Goal: Task Accomplishment & Management: Manage account settings

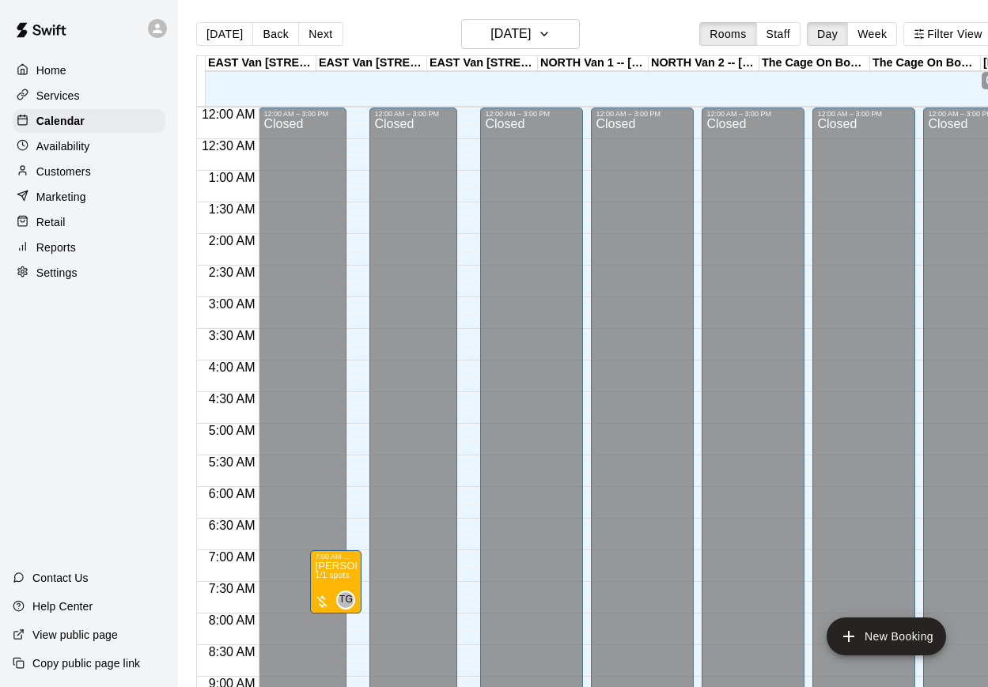
scroll to position [821, 0]
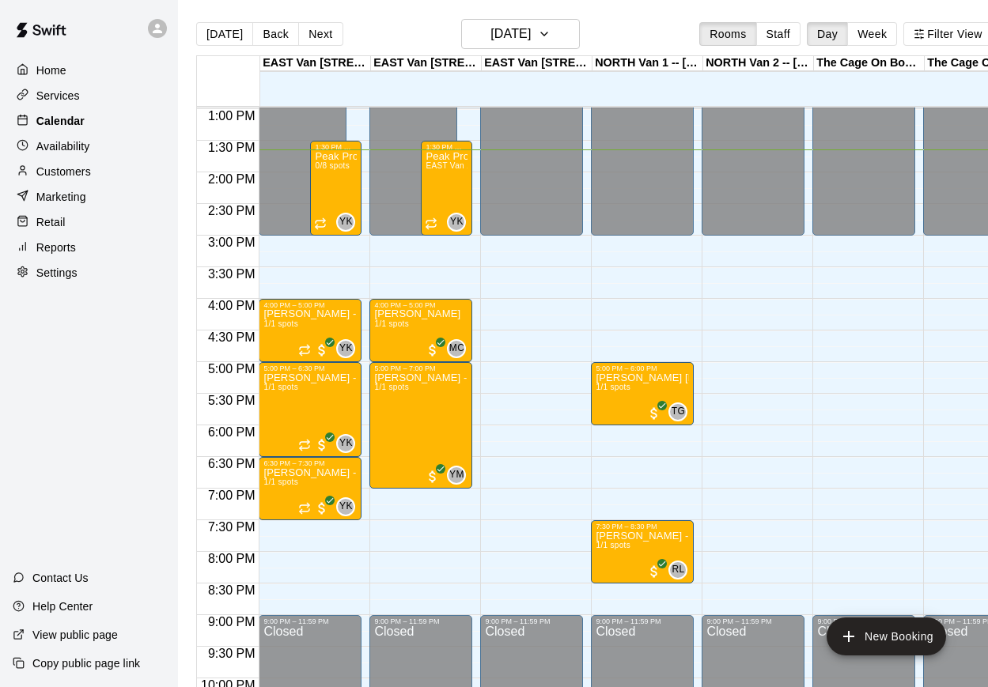
click at [123, 123] on div "Calendar" at bounding box center [89, 121] width 153 height 24
click at [81, 173] on p "Customers" at bounding box center [63, 172] width 55 height 16
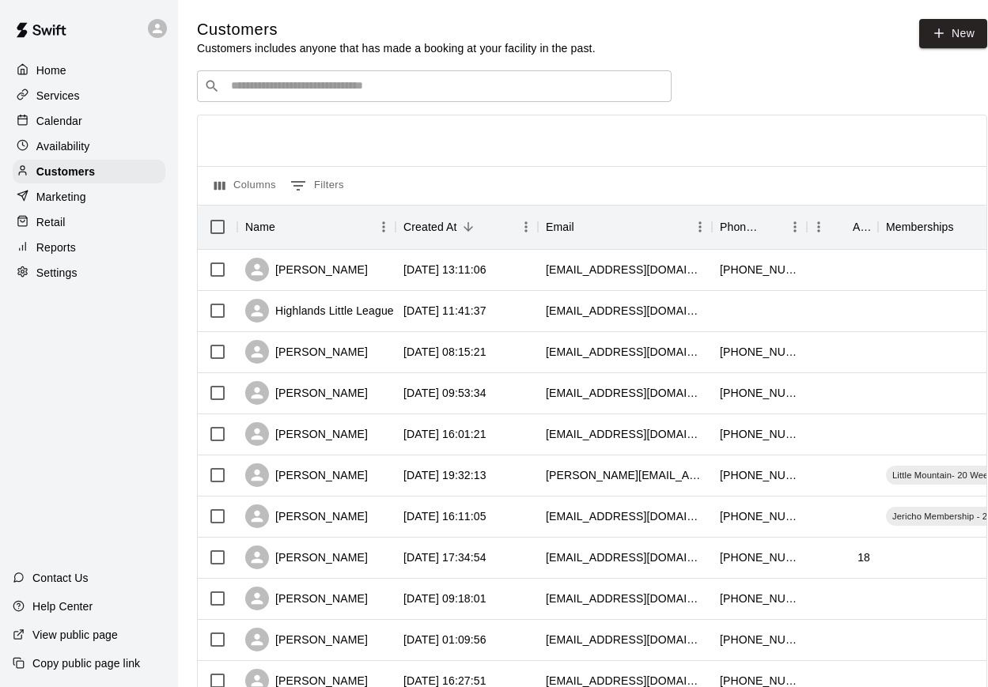
click at [380, 86] on input "Search customers by name or email" at bounding box center [445, 86] width 438 height 16
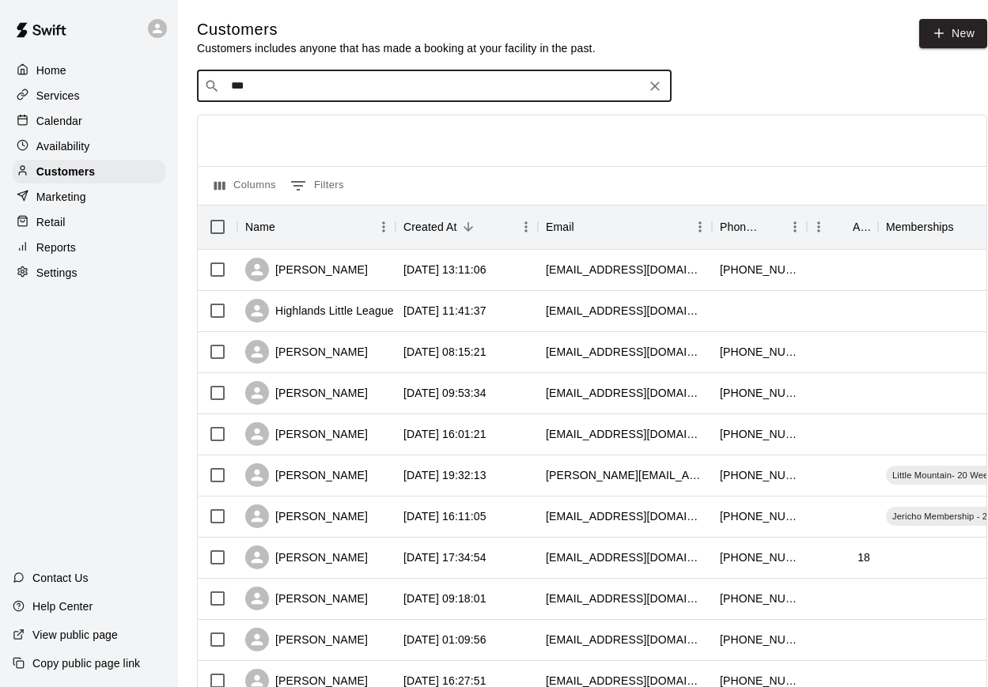
type input "***"
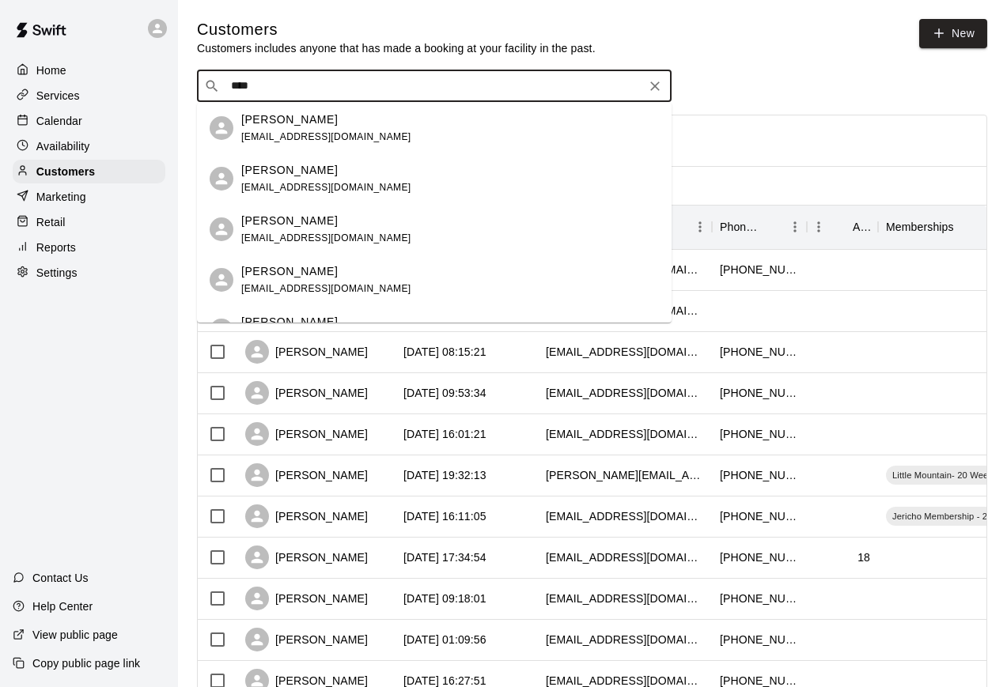
click at [321, 125] on div "[PERSON_NAME]" at bounding box center [326, 119] width 170 height 17
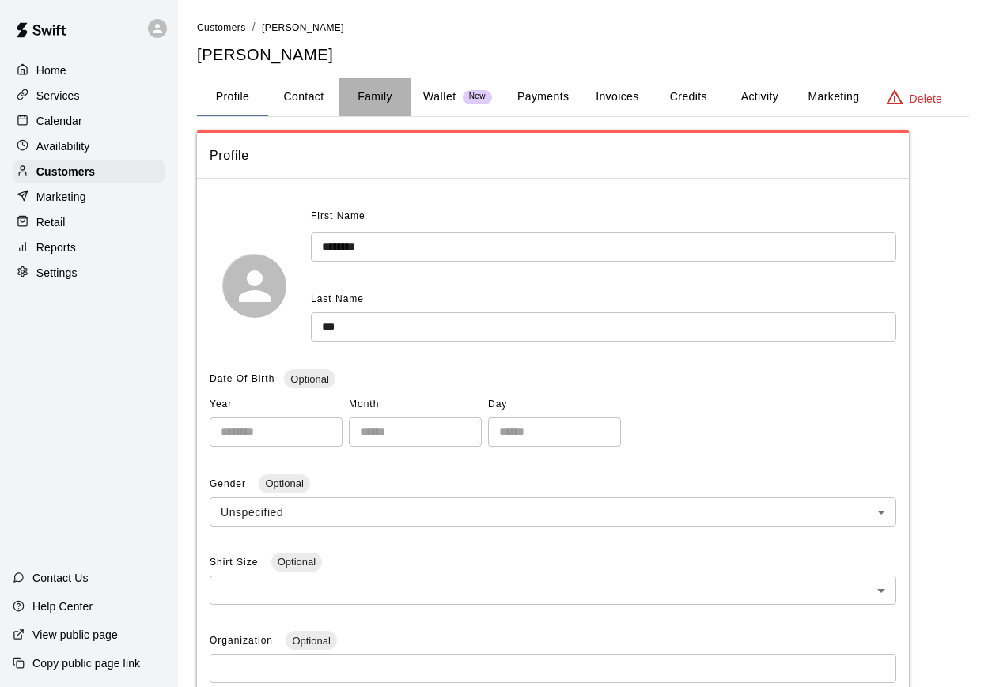
click at [372, 98] on button "Family" at bounding box center [374, 97] width 71 height 38
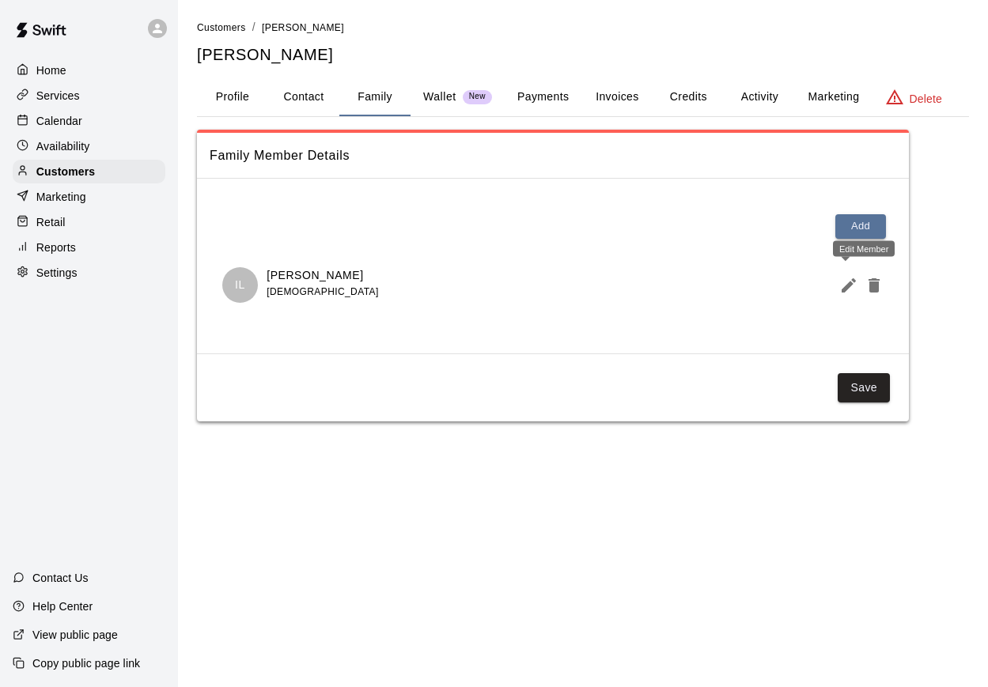
click at [848, 281] on icon "Edit Member" at bounding box center [848, 285] width 14 height 14
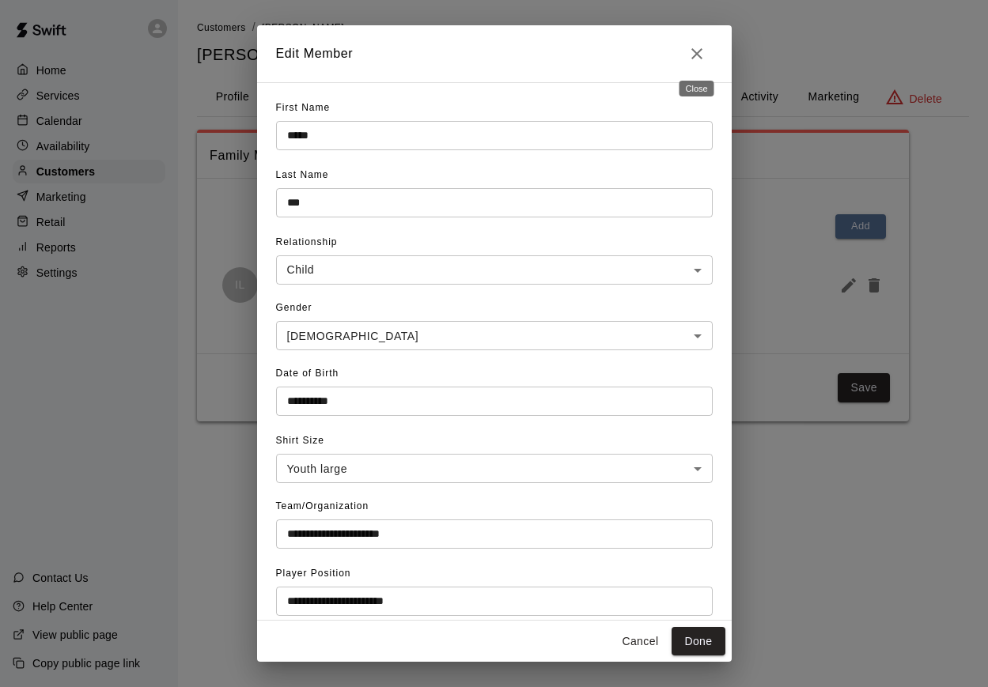
click at [698, 55] on icon "Close" at bounding box center [696, 53] width 11 height 11
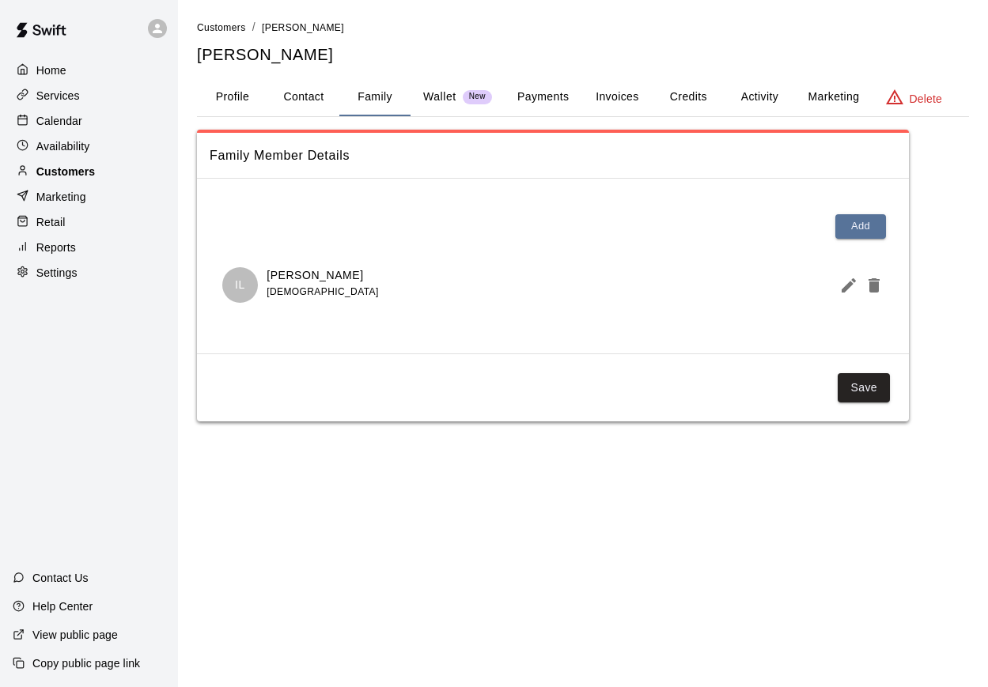
click at [84, 178] on p "Customers" at bounding box center [65, 172] width 59 height 16
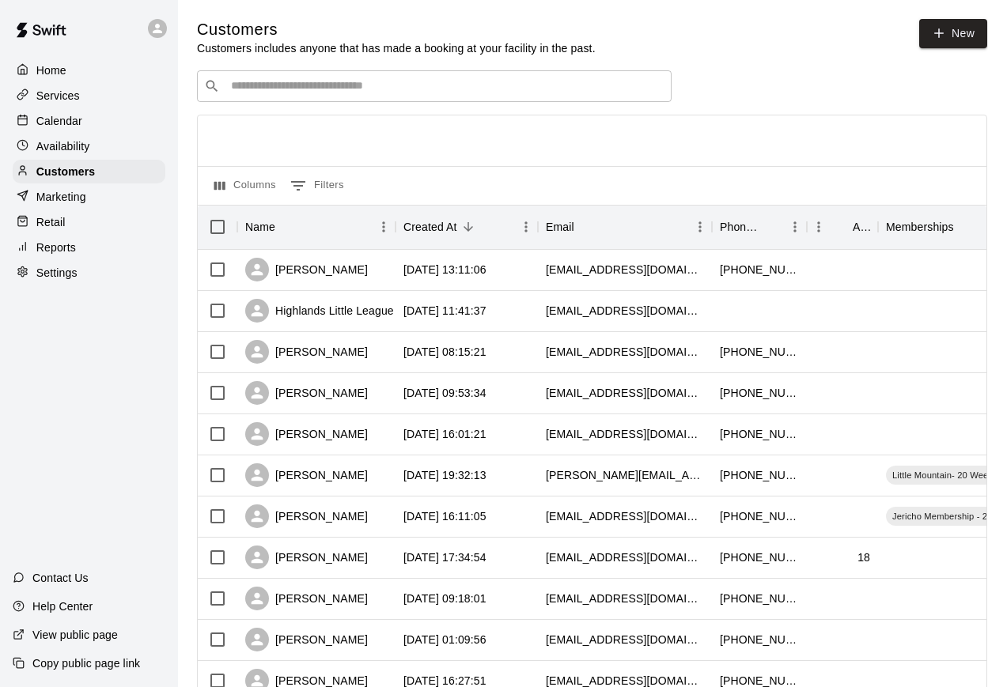
click at [300, 81] on input "Search customers by name or email" at bounding box center [445, 86] width 438 height 16
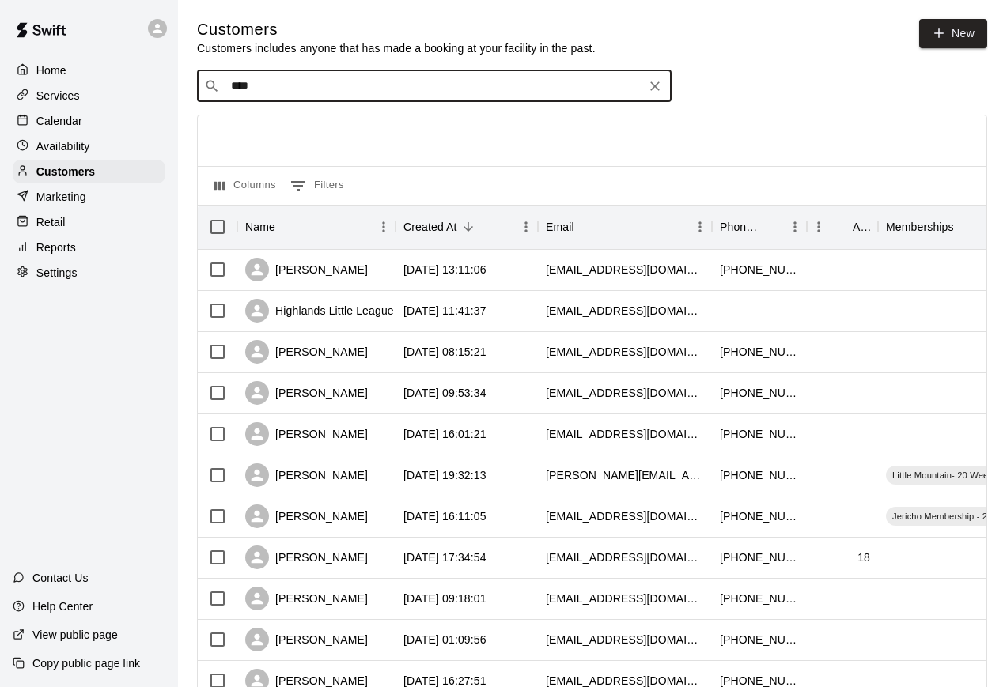
type input "****"
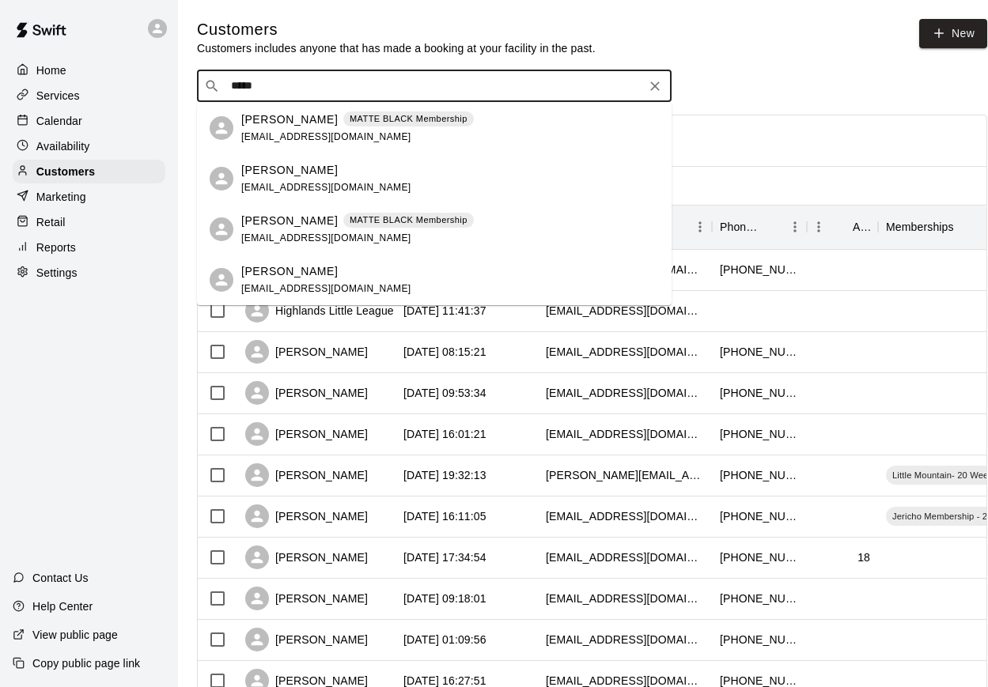
click at [255, 133] on span "[EMAIL_ADDRESS][DOMAIN_NAME]" at bounding box center [326, 136] width 170 height 11
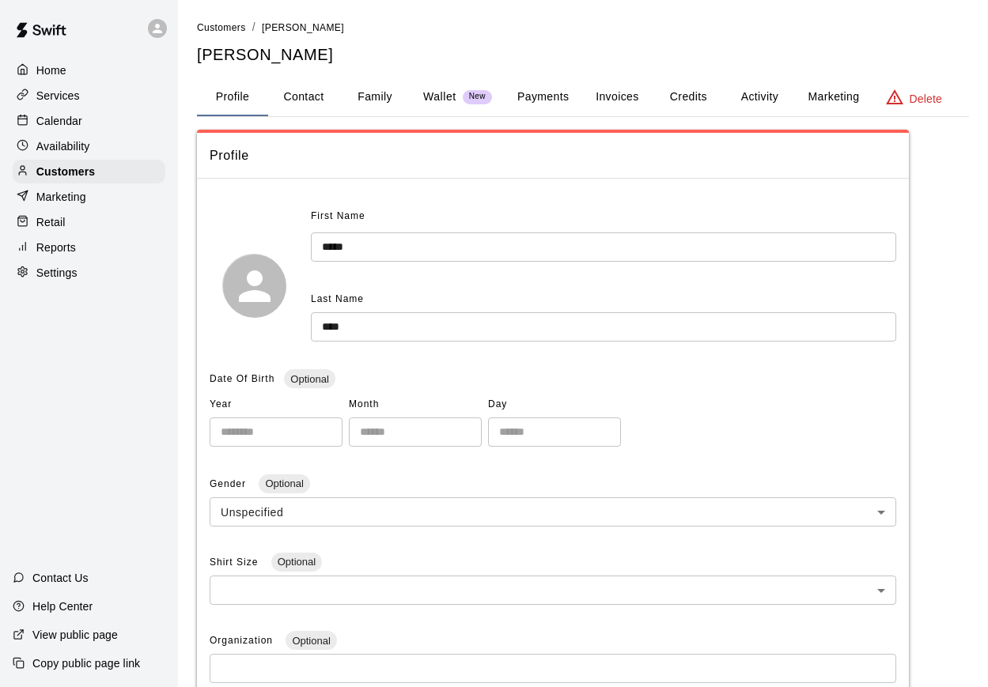
click at [365, 96] on button "Family" at bounding box center [374, 97] width 71 height 38
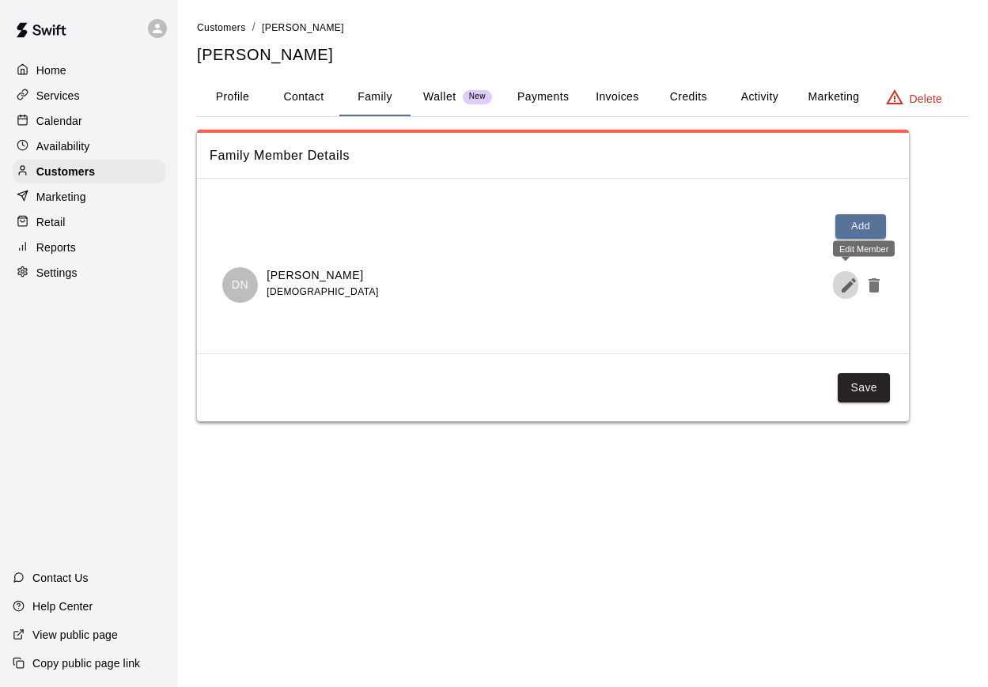
click at [857, 287] on icon "Edit Member" at bounding box center [848, 285] width 19 height 19
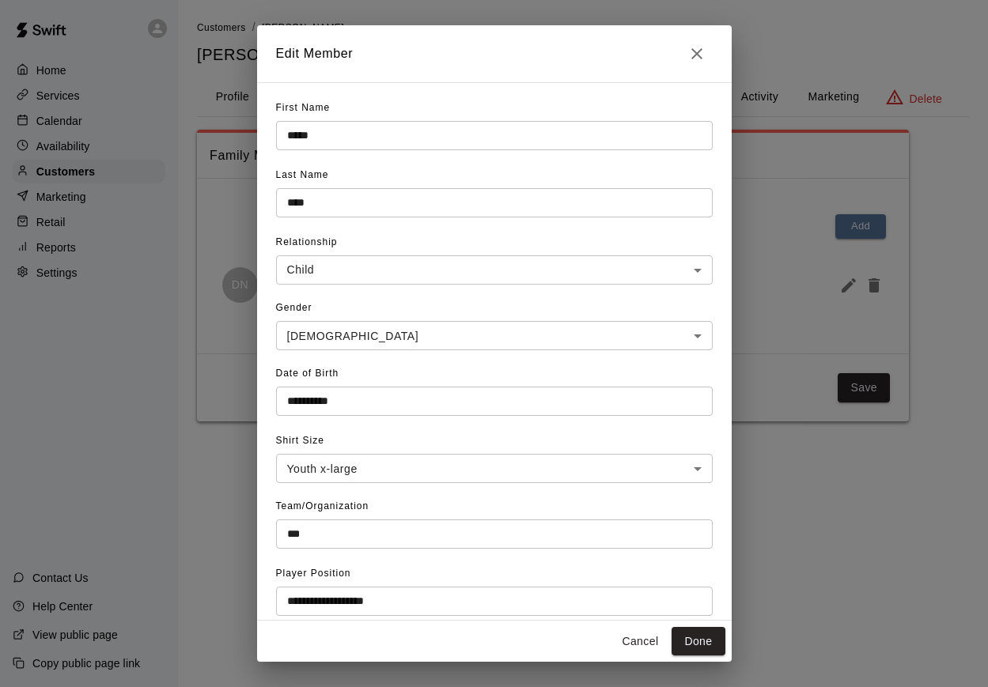
click at [687, 53] on icon "Close" at bounding box center [696, 53] width 19 height 19
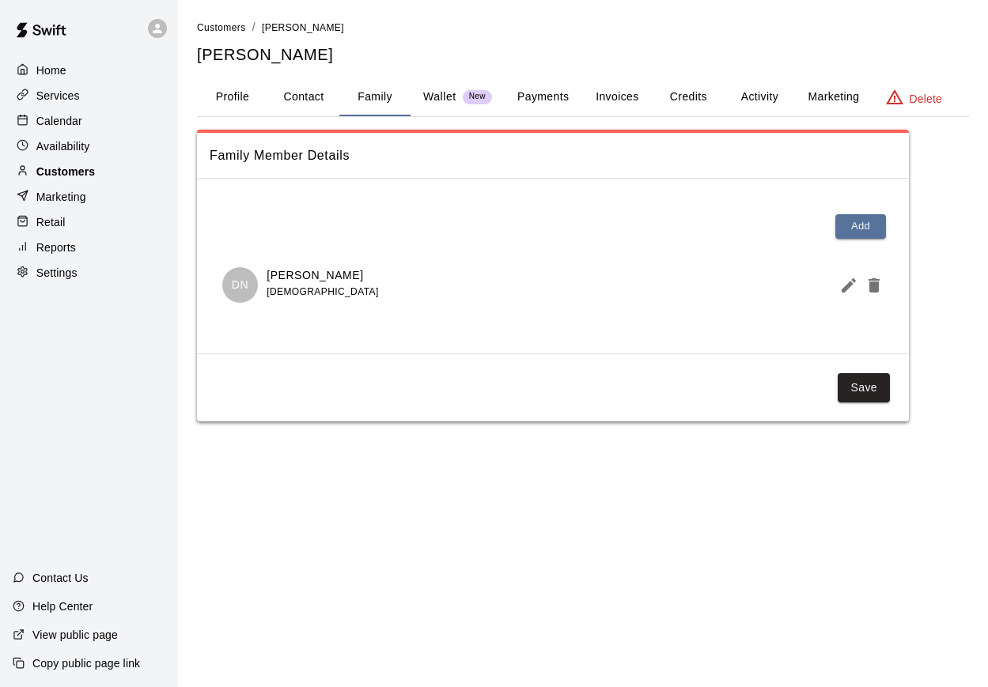
click at [54, 174] on p "Customers" at bounding box center [65, 172] width 59 height 16
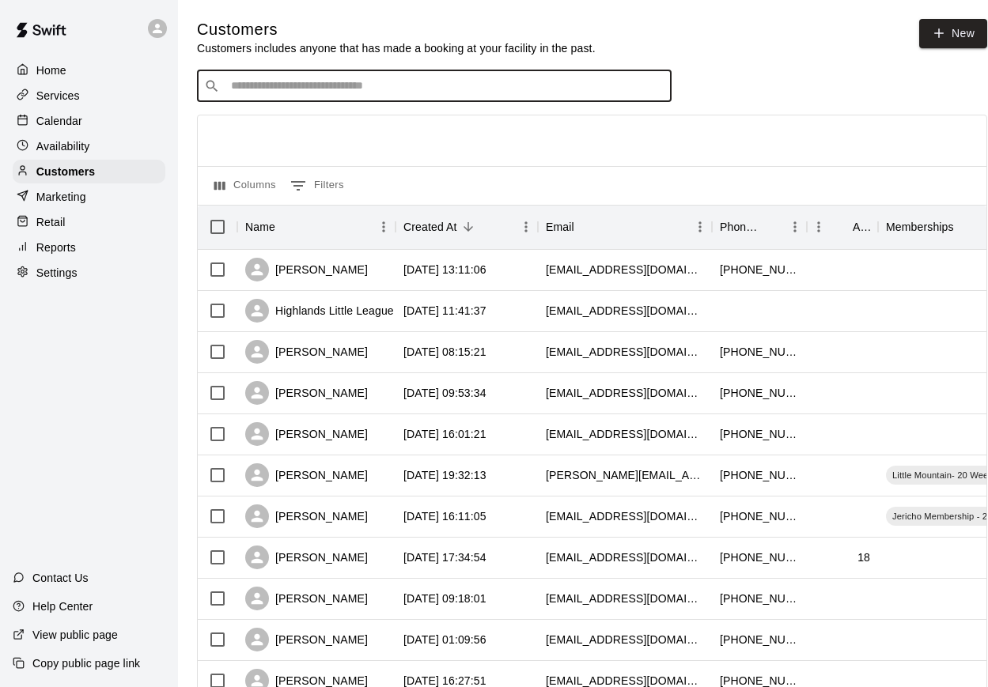
click at [293, 93] on input "Search customers by name or email" at bounding box center [445, 86] width 438 height 16
type input "*"
drag, startPoint x: 319, startPoint y: 81, endPoint x: 319, endPoint y: 60, distance: 20.6
click at [319, 81] on input "Search customers by name or email" at bounding box center [445, 86] width 438 height 16
type input "*"
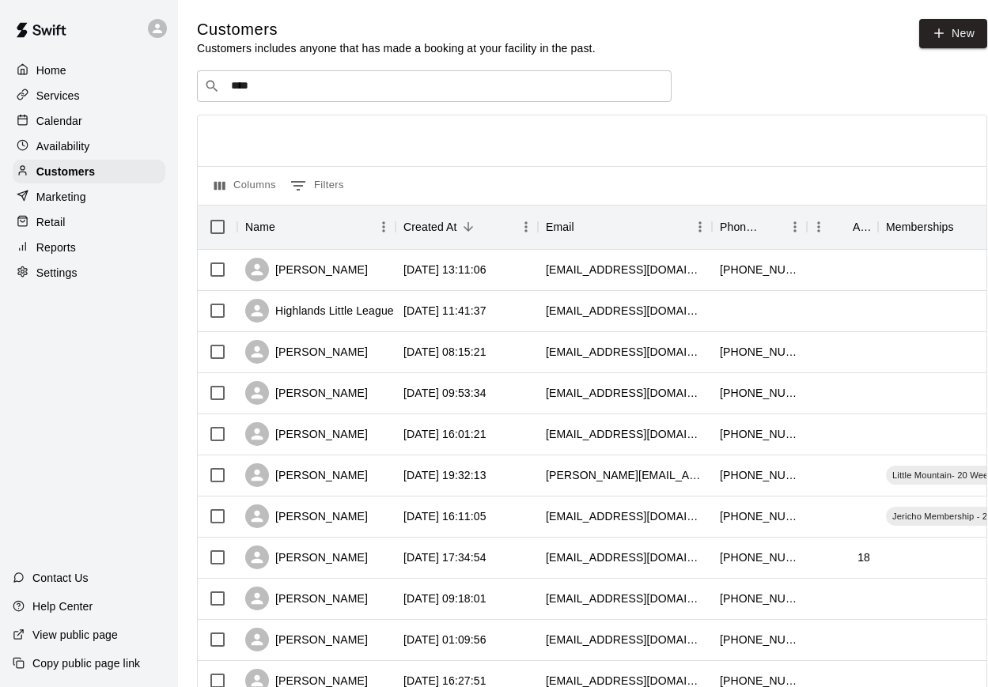
click at [263, 169] on div "Columns 0 Filters" at bounding box center [592, 185] width 788 height 39
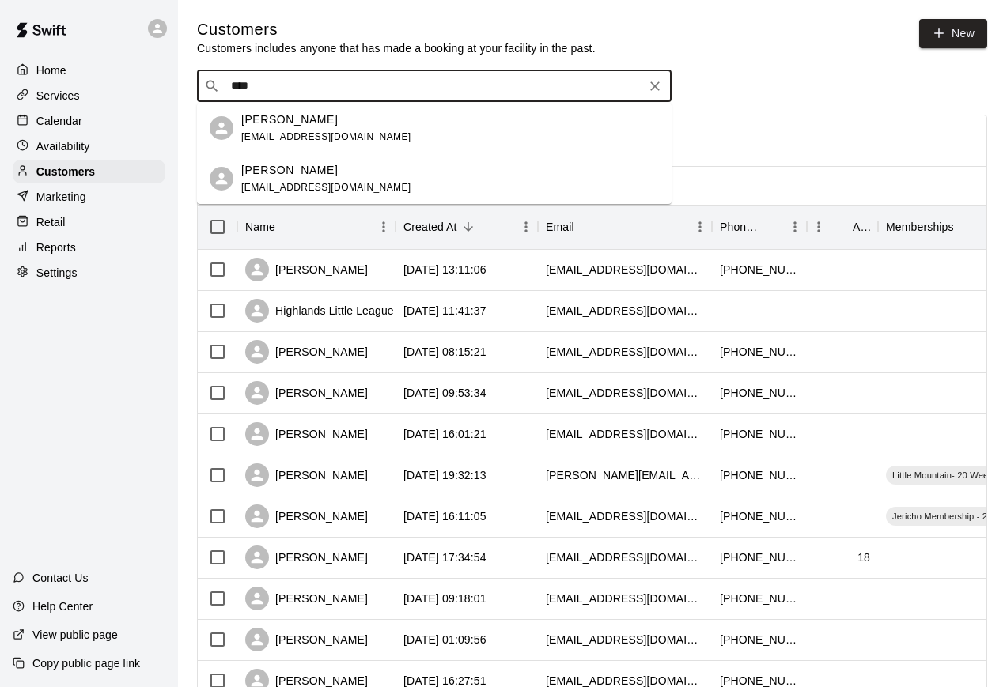
click at [314, 87] on input "****" at bounding box center [433, 86] width 414 height 16
type input "****"
click at [315, 134] on span "[EMAIL_ADDRESS][DOMAIN_NAME]" at bounding box center [326, 136] width 170 height 11
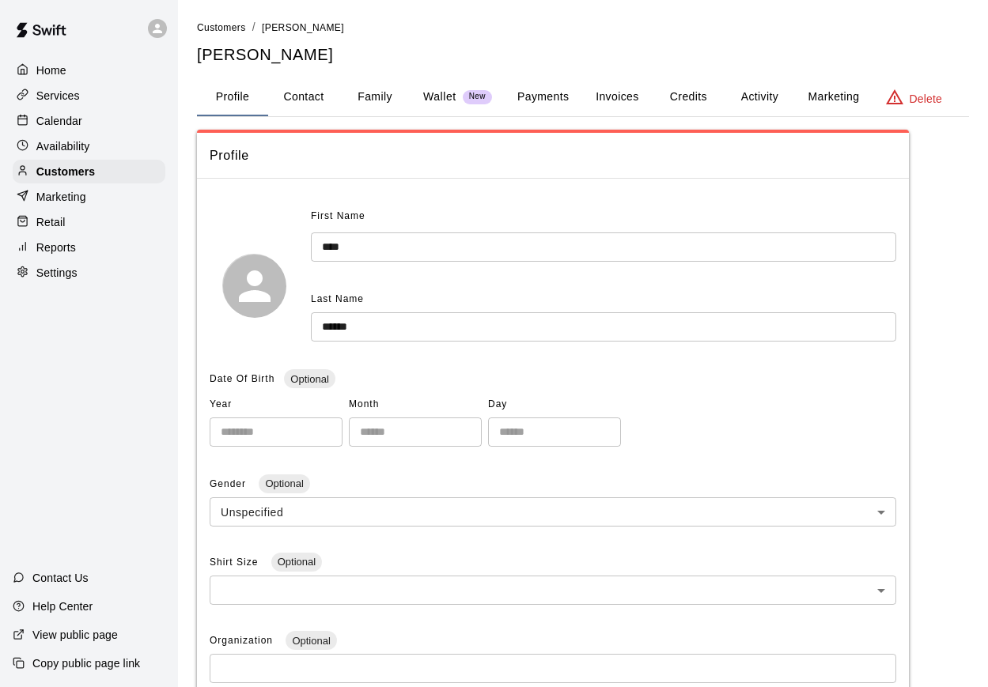
click at [390, 97] on button "Family" at bounding box center [374, 97] width 71 height 38
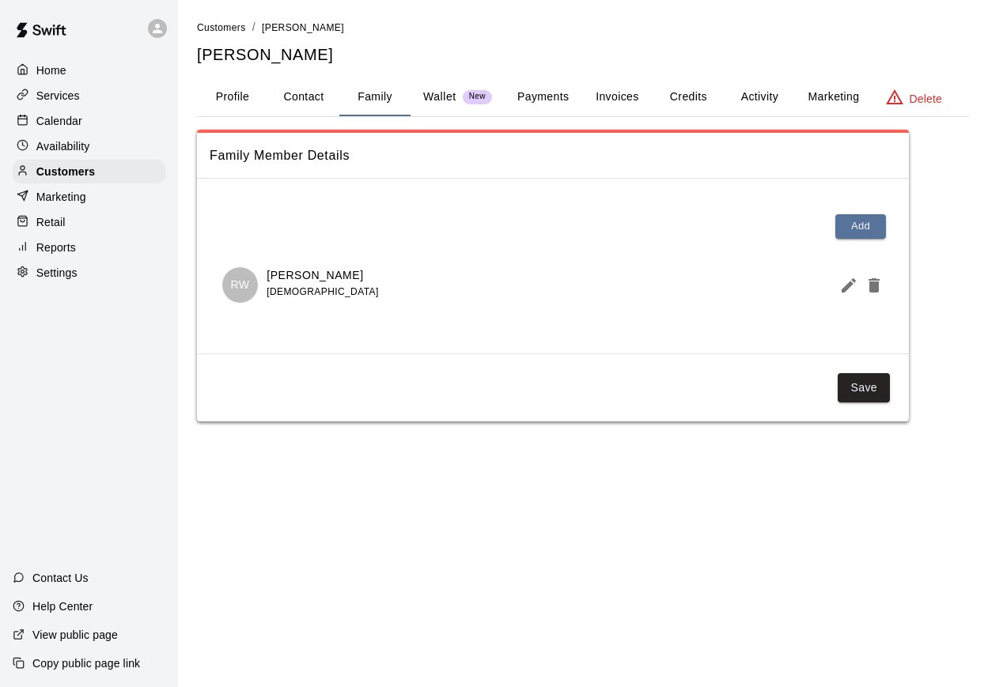
click at [843, 287] on icon "Edit Member" at bounding box center [848, 285] width 14 height 14
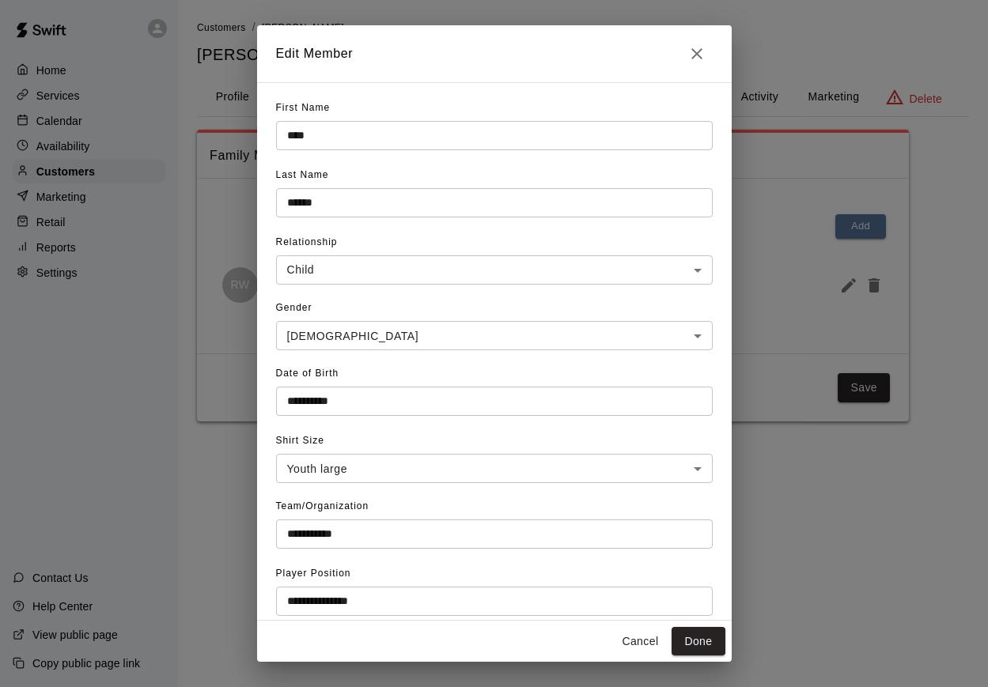
click at [707, 63] on button "Close" at bounding box center [697, 54] width 32 height 32
